Goal: Obtain resource: Download file/media

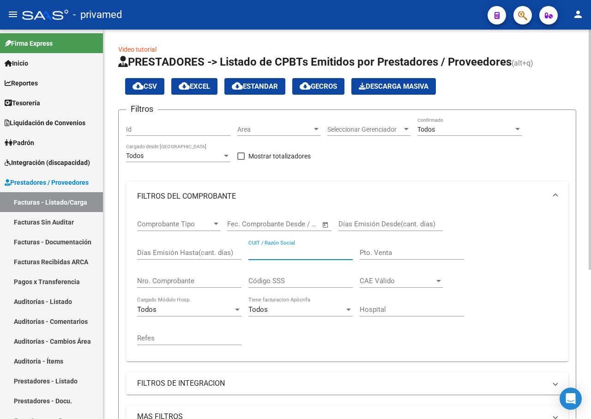
scroll to position [0, 1227]
click at [287, 251] on input "CUIT / Razón Social" at bounding box center [301, 253] width 104 height 8
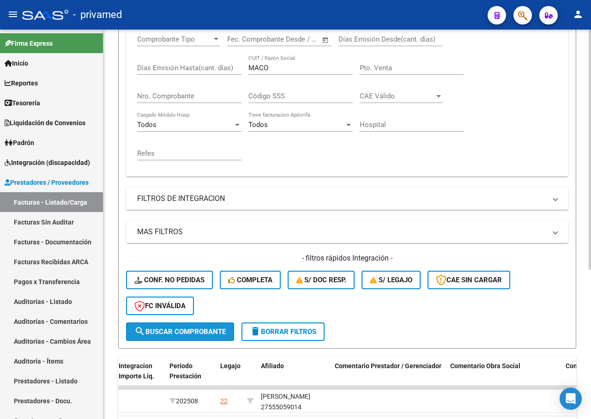
click at [216, 328] on span "search Buscar Comprobante" at bounding box center [179, 332] width 91 height 8
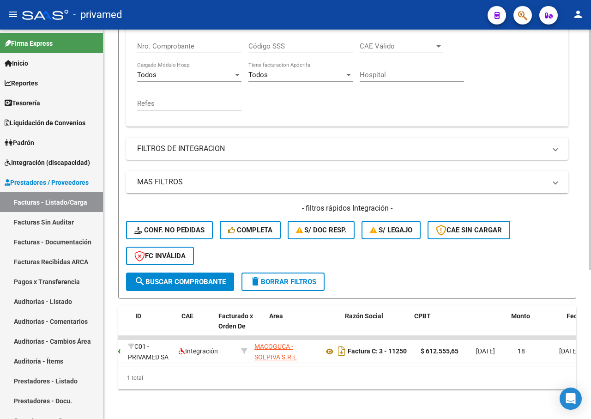
scroll to position [0, 0]
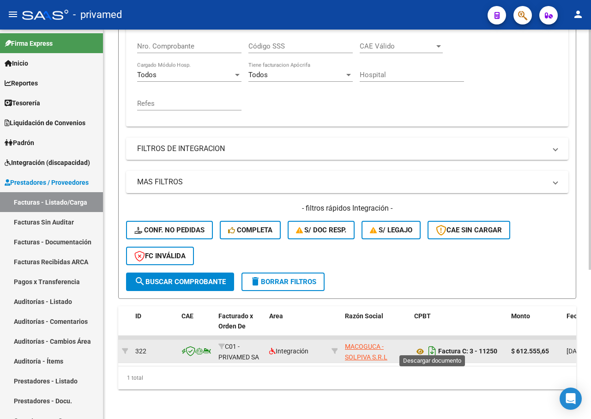
click at [430, 345] on icon "Descargar documento" at bounding box center [432, 351] width 12 height 15
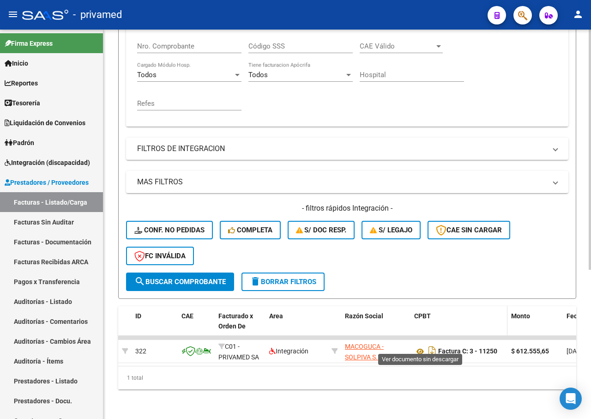
click at [430, 344] on icon "Descargar documento" at bounding box center [432, 351] width 12 height 15
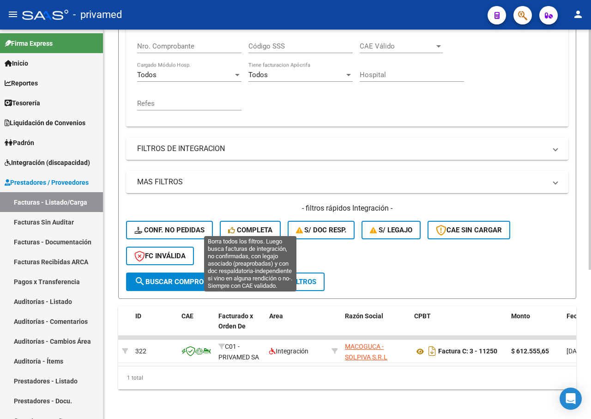
scroll to position [103, 0]
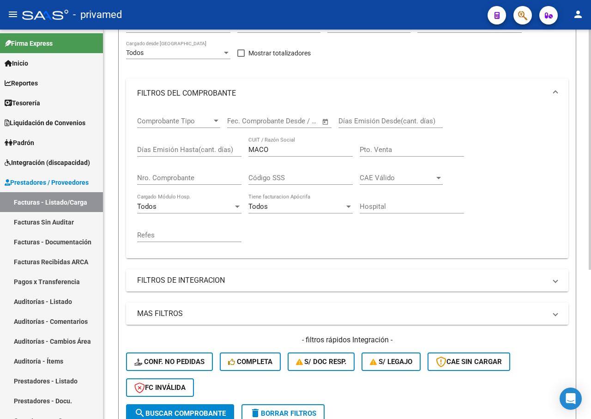
click at [221, 147] on div "Comprobante Tipo Comprobante Tipo Fecha inicio – Fecha fin Fec. Comprobante Des…" at bounding box center [347, 179] width 420 height 143
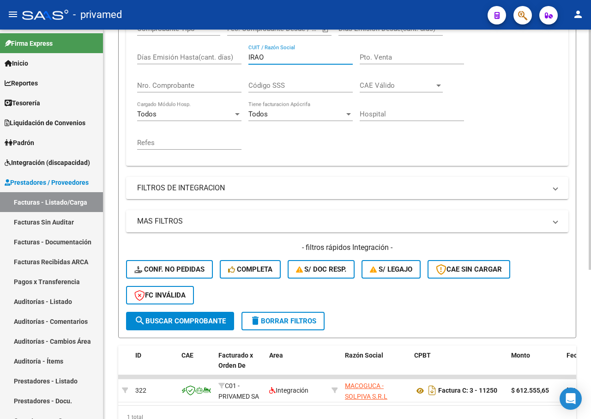
type input "IRAO"
click at [207, 320] on span "search Buscar Comprobante" at bounding box center [179, 321] width 91 height 8
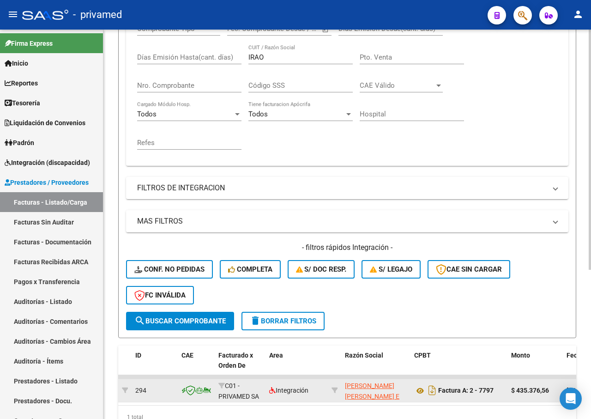
scroll to position [242, 0]
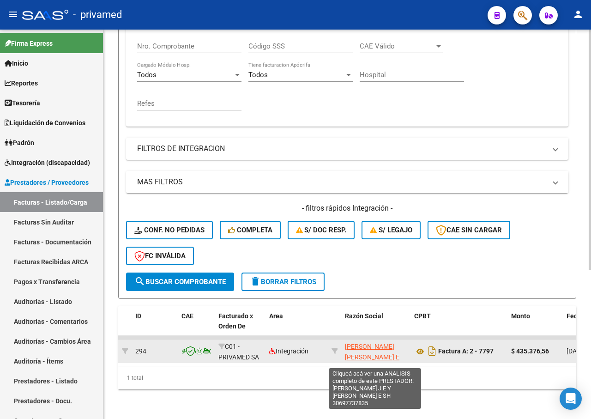
click at [377, 343] on span "[PERSON_NAME] [PERSON_NAME] E SH" at bounding box center [372, 357] width 55 height 29
type textarea "30697737835"
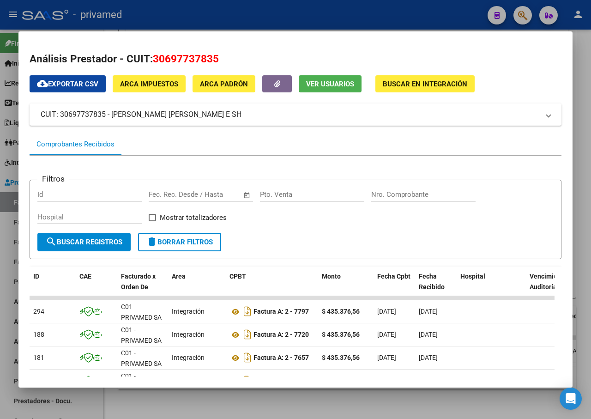
click at [589, 122] on div at bounding box center [295, 209] width 591 height 419
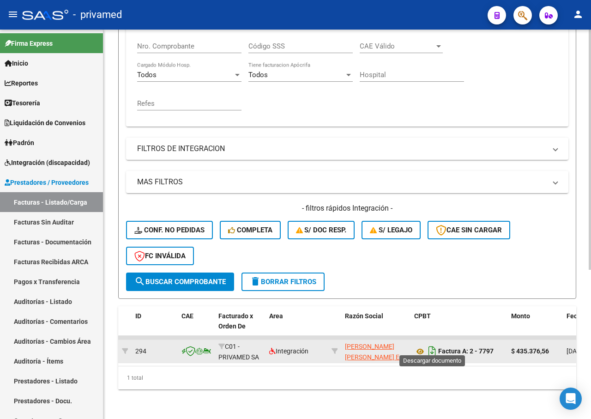
click at [433, 346] on icon "Descargar documento" at bounding box center [432, 351] width 12 height 15
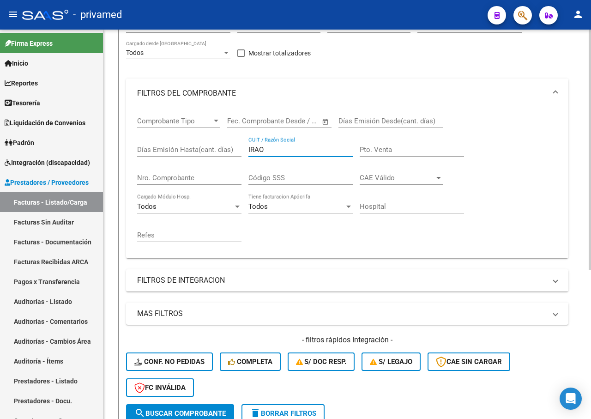
drag, startPoint x: 251, startPoint y: 149, endPoint x: 218, endPoint y: 150, distance: 32.8
click at [218, 150] on div "Comprobante Tipo Comprobante Tipo Fecha inicio – Fecha fin Fec. Comprobante Des…" at bounding box center [347, 179] width 420 height 143
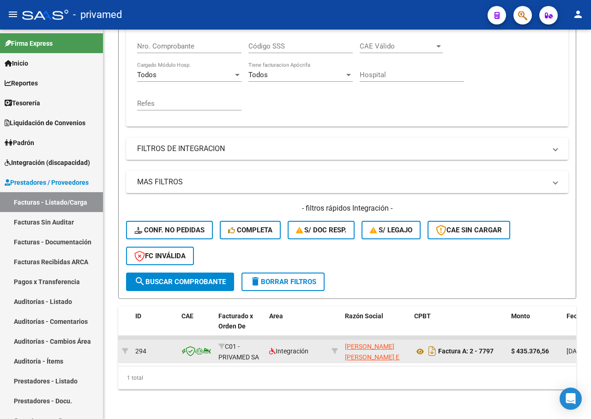
type input "[PERSON_NAME]"
click at [190, 280] on button "search Buscar Comprobante" at bounding box center [180, 282] width 108 height 18
click at [432, 344] on icon "Descargar documento" at bounding box center [432, 351] width 12 height 15
